Goal: Transaction & Acquisition: Purchase product/service

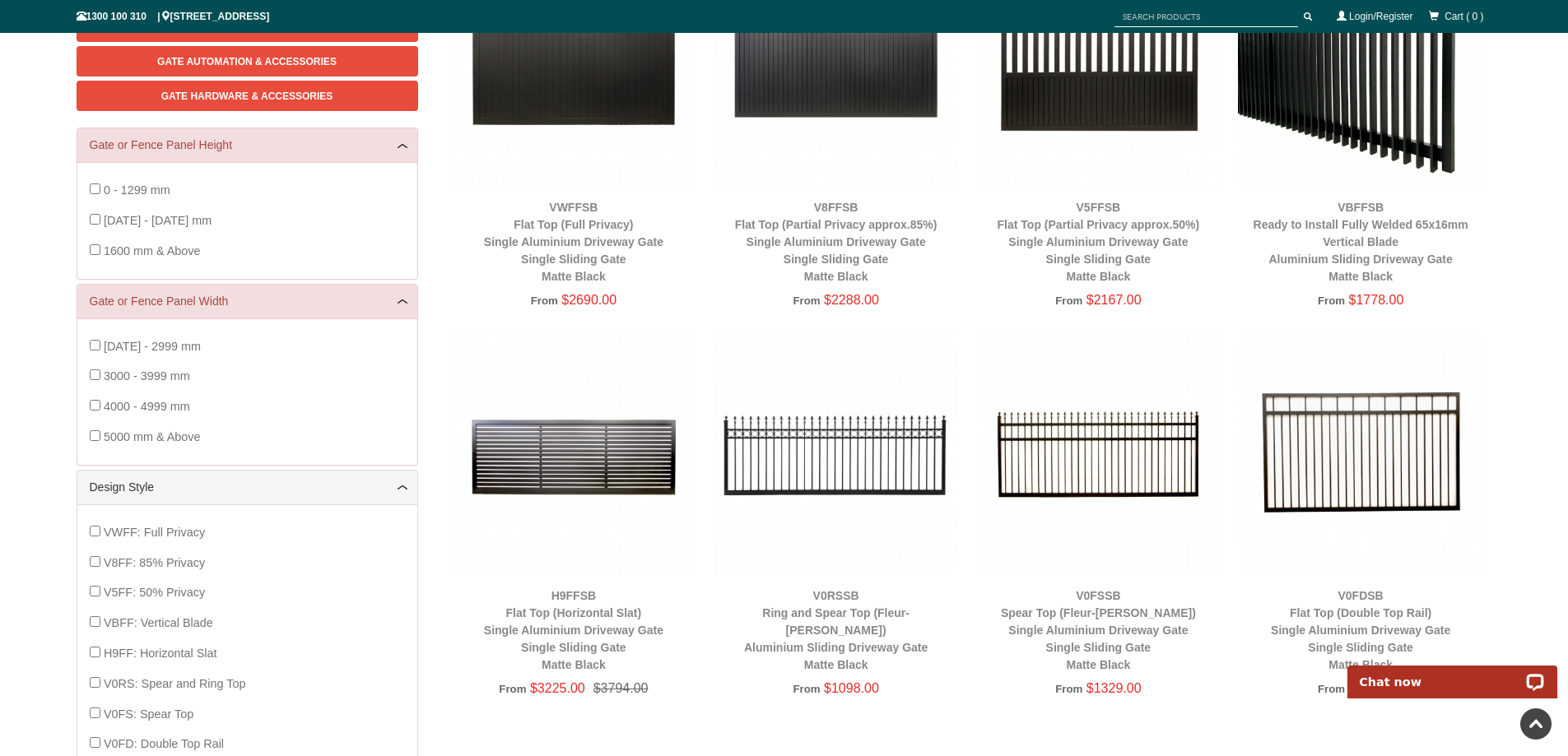
scroll to position [315, 0]
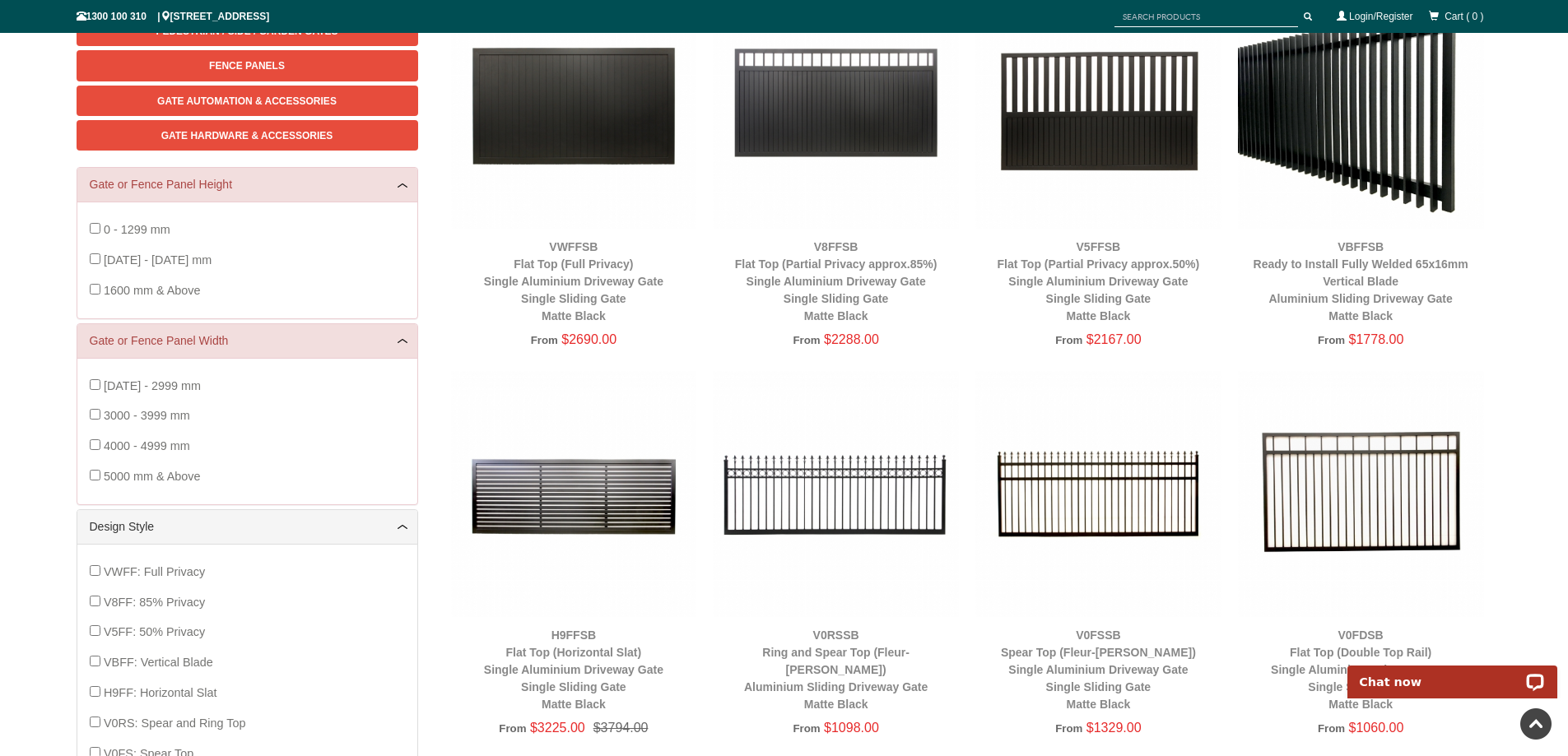
click at [580, 520] on img at bounding box center [574, 494] width 246 height 246
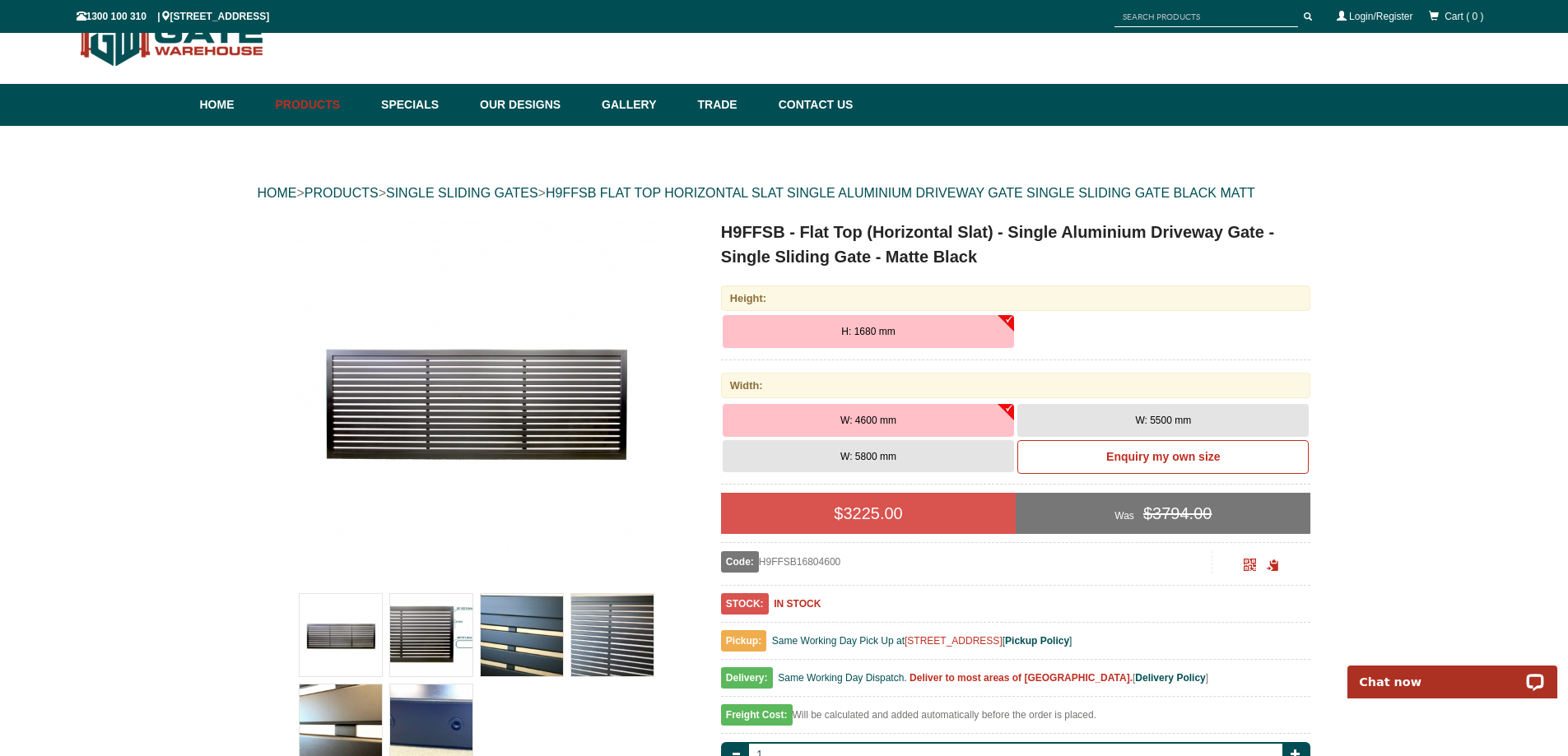
click at [943, 461] on button "W: 5800 mm" at bounding box center [868, 457] width 291 height 33
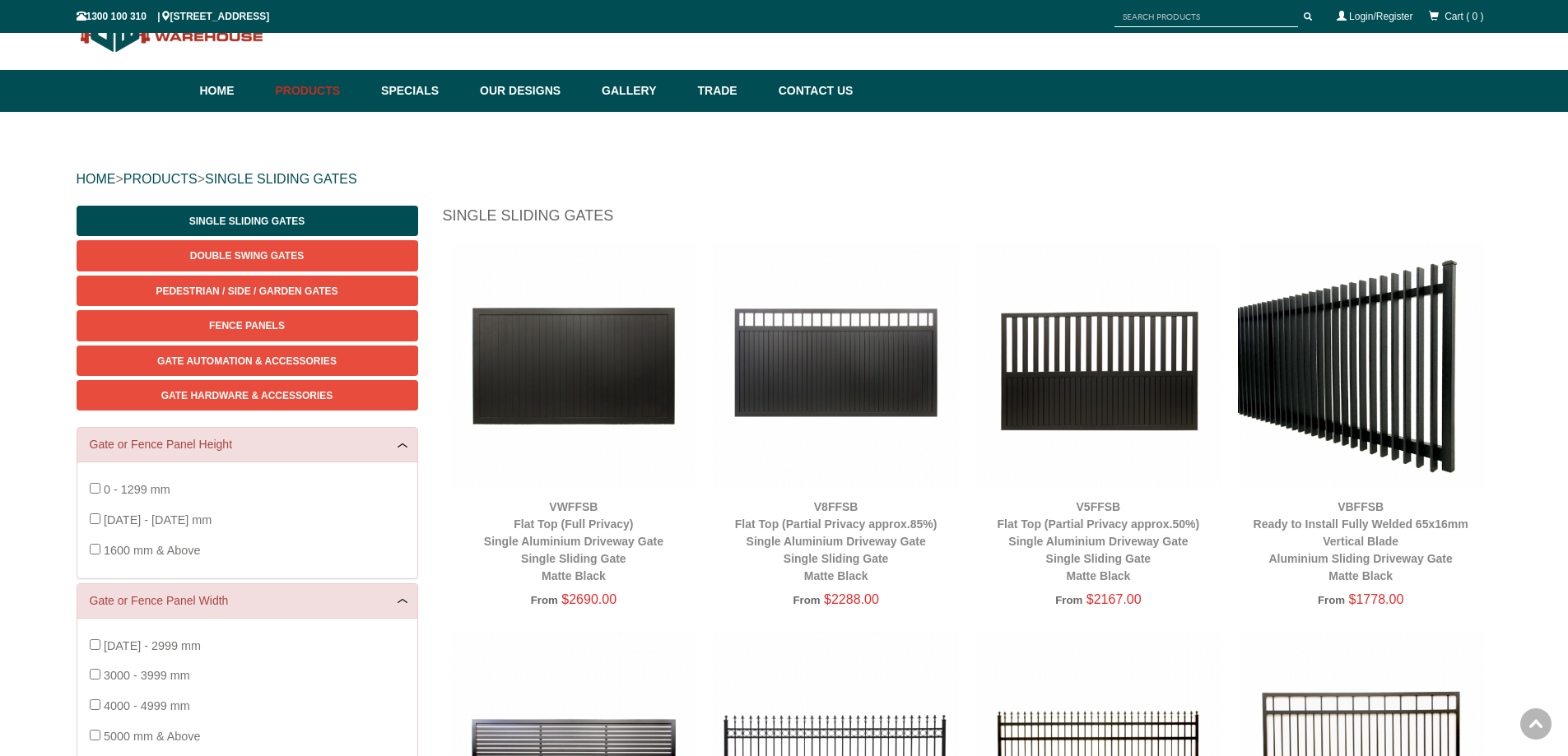
scroll to position [41, 0]
